Goal: Transaction & Acquisition: Download file/media

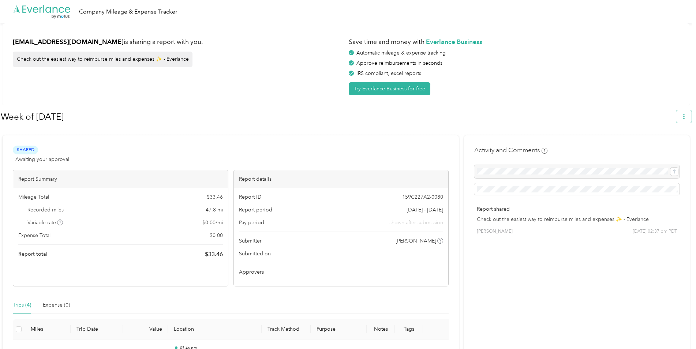
click at [686, 117] on icon "button" at bounding box center [683, 116] width 5 height 5
click at [671, 147] on span "Download" at bounding box center [667, 151] width 24 height 8
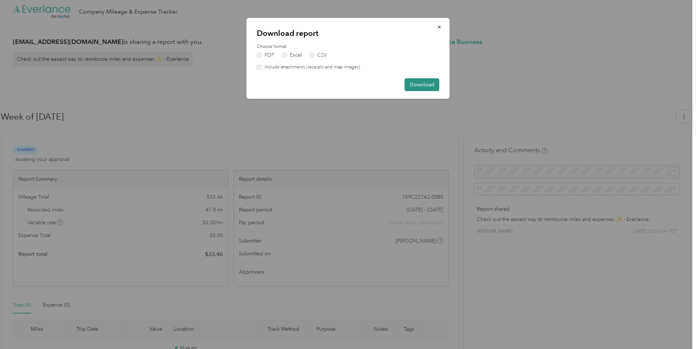
click at [434, 86] on button "Download" at bounding box center [422, 84] width 35 height 13
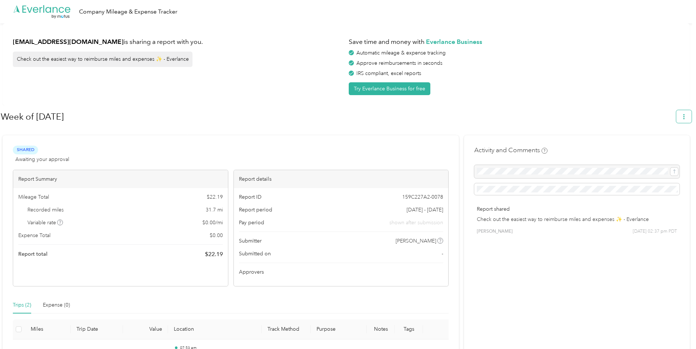
click at [691, 119] on button "button" at bounding box center [683, 116] width 15 height 13
click at [674, 147] on span "Download" at bounding box center [667, 151] width 24 height 8
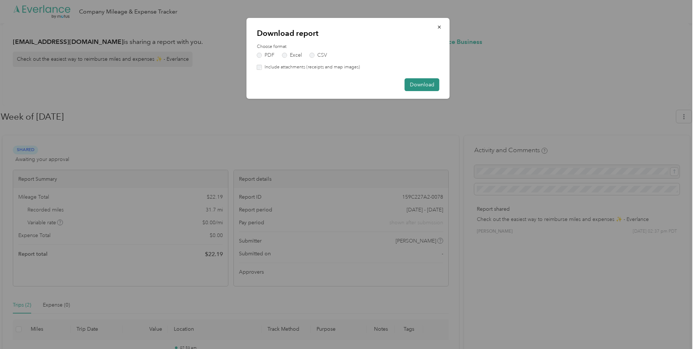
click at [427, 85] on button "Download" at bounding box center [422, 84] width 35 height 13
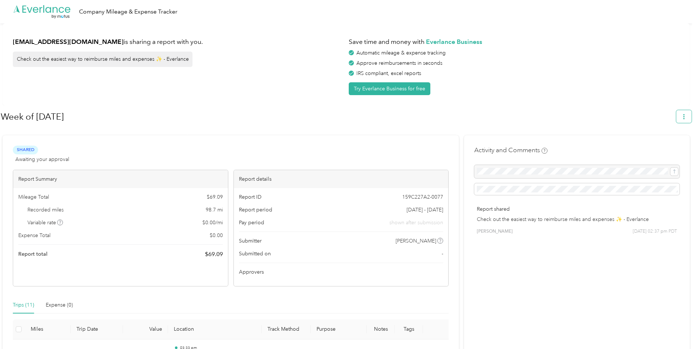
click at [686, 116] on icon "button" at bounding box center [683, 116] width 5 height 5
click at [675, 147] on span "Download" at bounding box center [667, 151] width 24 height 8
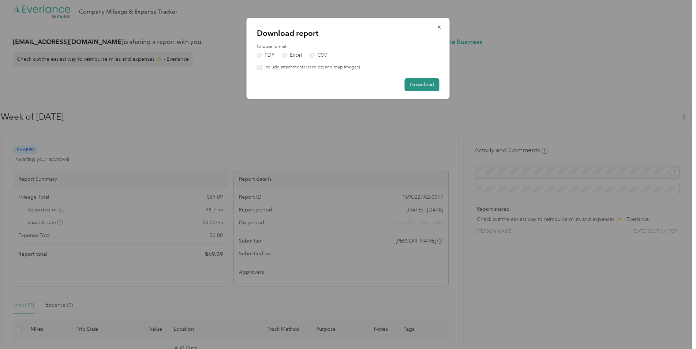
click at [426, 84] on button "Download" at bounding box center [422, 84] width 35 height 13
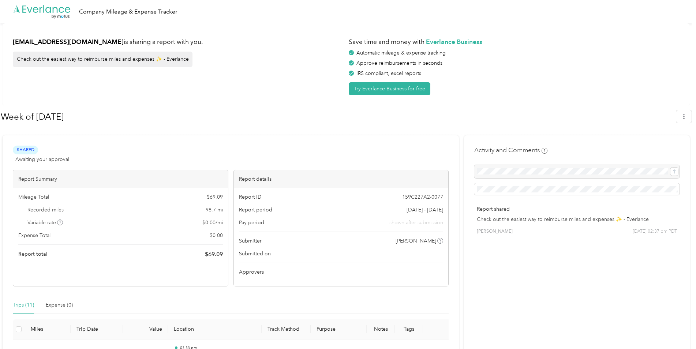
click at [679, 78] on div "Save time and money with Everlance Business Automatic mileage & expense trackin…" at bounding box center [514, 64] width 331 height 61
click at [687, 122] on button "button" at bounding box center [683, 116] width 15 height 13
click at [664, 147] on span "Download" at bounding box center [667, 151] width 24 height 8
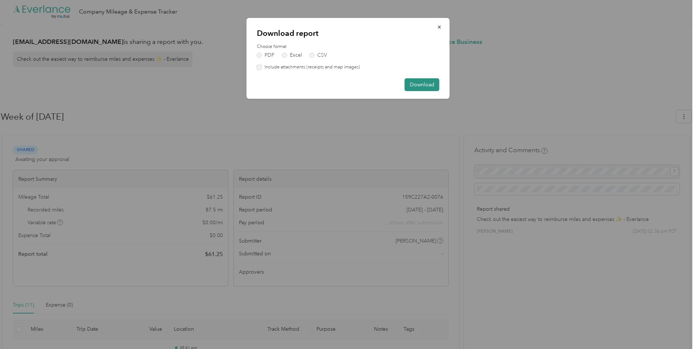
click at [422, 90] on button "Download" at bounding box center [422, 84] width 35 height 13
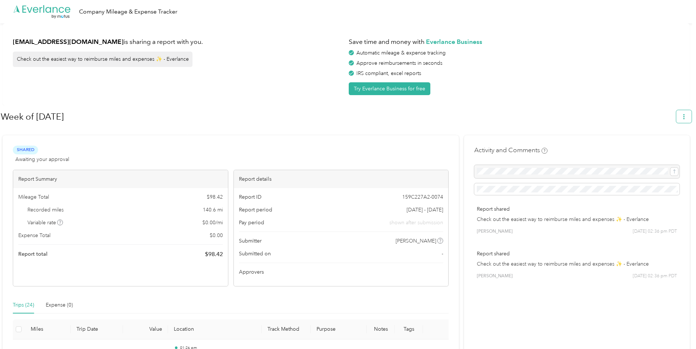
click at [686, 115] on icon "button" at bounding box center [683, 116] width 5 height 5
click at [671, 145] on li "Download" at bounding box center [667, 151] width 50 height 13
click at [659, 147] on span "Download" at bounding box center [667, 151] width 24 height 8
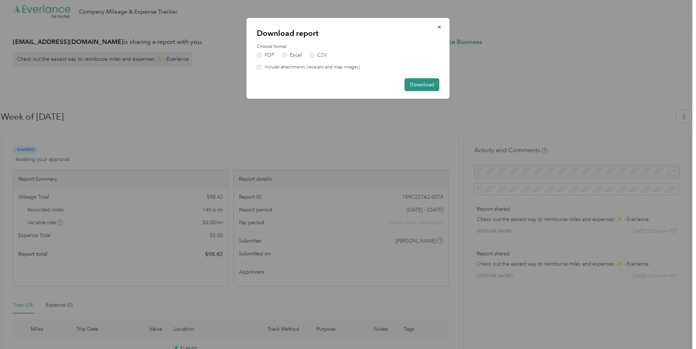
click at [431, 80] on button "Download" at bounding box center [422, 84] width 35 height 13
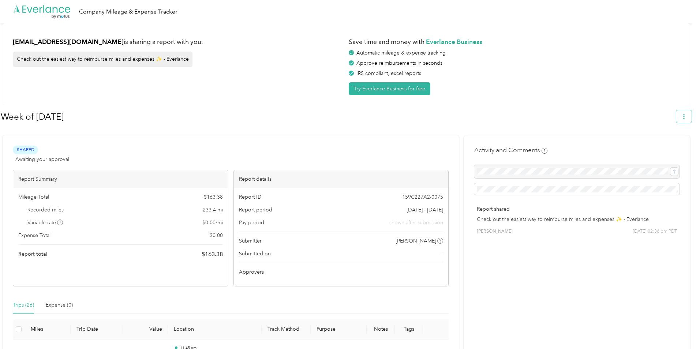
click at [685, 121] on button "button" at bounding box center [683, 116] width 15 height 13
click at [672, 145] on li "Download" at bounding box center [667, 151] width 50 height 13
click at [669, 147] on span "Download" at bounding box center [667, 151] width 24 height 8
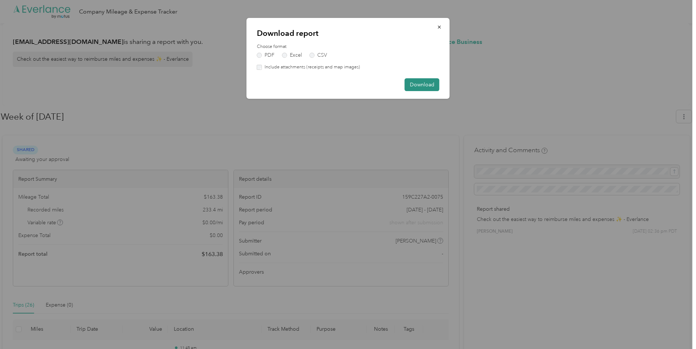
click at [426, 78] on button "Download" at bounding box center [422, 84] width 35 height 13
click at [427, 85] on button "Download" at bounding box center [418, 84] width 42 height 13
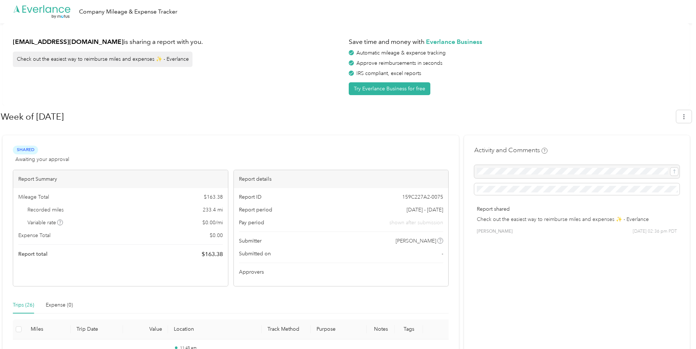
click at [651, 38] on h1 "Save time and money with Everlance Business" at bounding box center [514, 41] width 331 height 9
click at [685, 115] on button "button" at bounding box center [683, 116] width 15 height 13
click at [667, 147] on span "Download" at bounding box center [667, 151] width 24 height 8
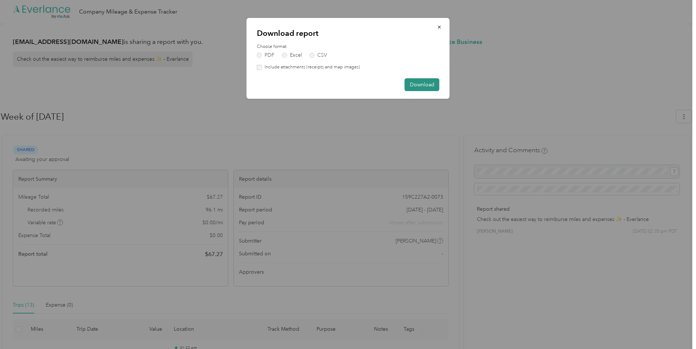
click at [426, 80] on button "Download" at bounding box center [422, 84] width 35 height 13
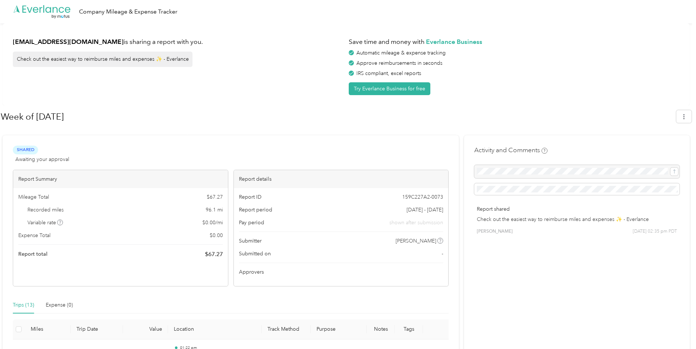
click at [605, 31] on div "hdk27np@gmail.com is sharing a report with you. Check out the easiest way to re…" at bounding box center [346, 64] width 687 height 82
click at [681, 117] on button "button" at bounding box center [683, 116] width 15 height 13
click at [658, 145] on li "Download" at bounding box center [667, 151] width 50 height 13
click at [658, 147] on span "Download" at bounding box center [667, 151] width 24 height 8
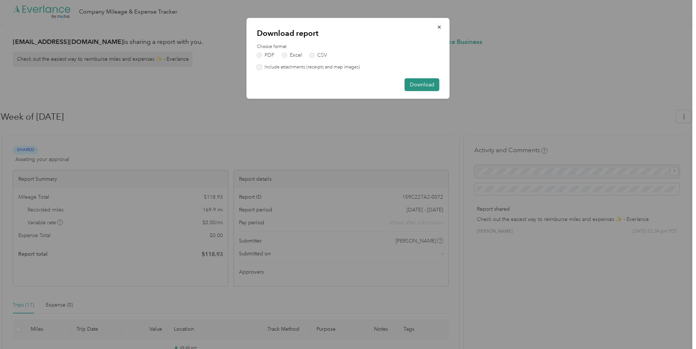
click at [431, 85] on button "Download" at bounding box center [422, 84] width 35 height 13
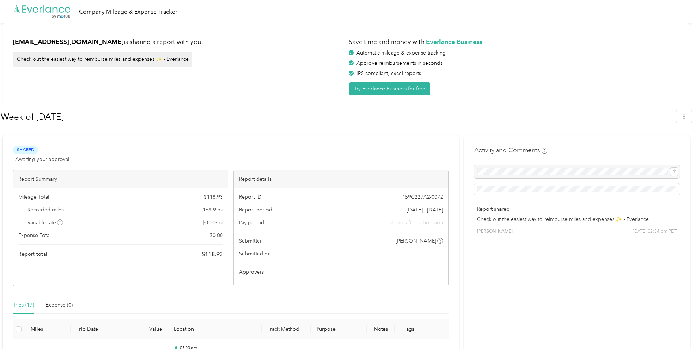
click at [271, 116] on h1 "Week of July 28 2025" at bounding box center [336, 117] width 670 height 18
click at [686, 113] on button "button" at bounding box center [683, 116] width 15 height 13
click at [665, 147] on span "Download" at bounding box center [667, 151] width 24 height 8
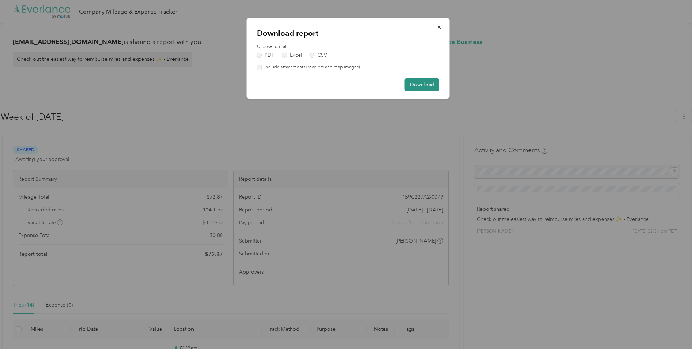
click at [434, 85] on button "Download" at bounding box center [422, 84] width 35 height 13
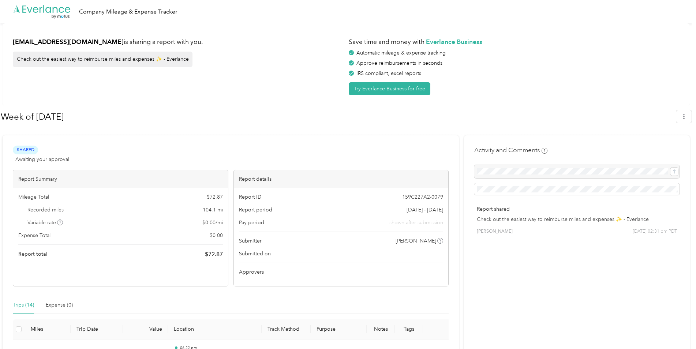
drag, startPoint x: 515, startPoint y: 84, endPoint x: 523, endPoint y: 81, distance: 8.2
click at [515, 84] on div "Save time and money with Everlance Business Automatic mileage & expense trackin…" at bounding box center [514, 64] width 331 height 61
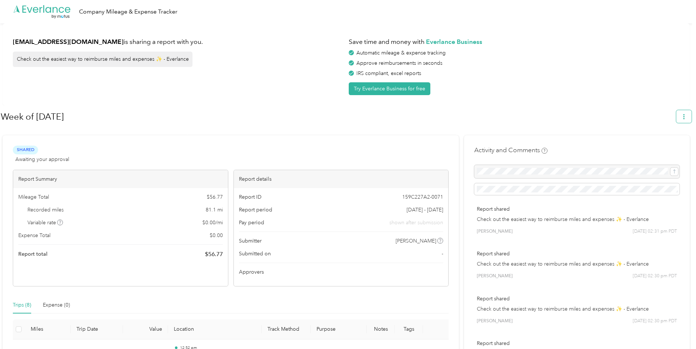
click at [681, 114] on button "button" at bounding box center [683, 116] width 15 height 13
click at [658, 147] on span "Download" at bounding box center [667, 151] width 24 height 8
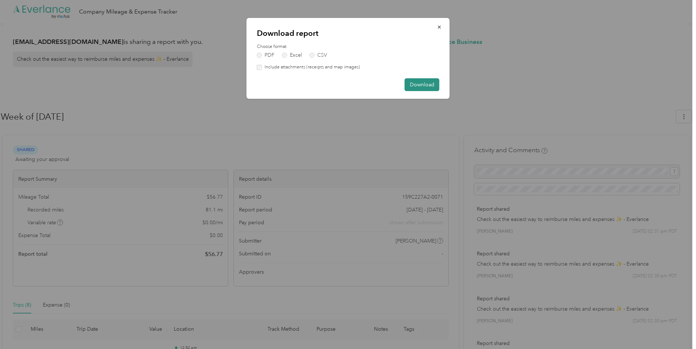
click at [433, 89] on button "Download" at bounding box center [422, 84] width 35 height 13
